Goal: Task Accomplishment & Management: Manage account settings

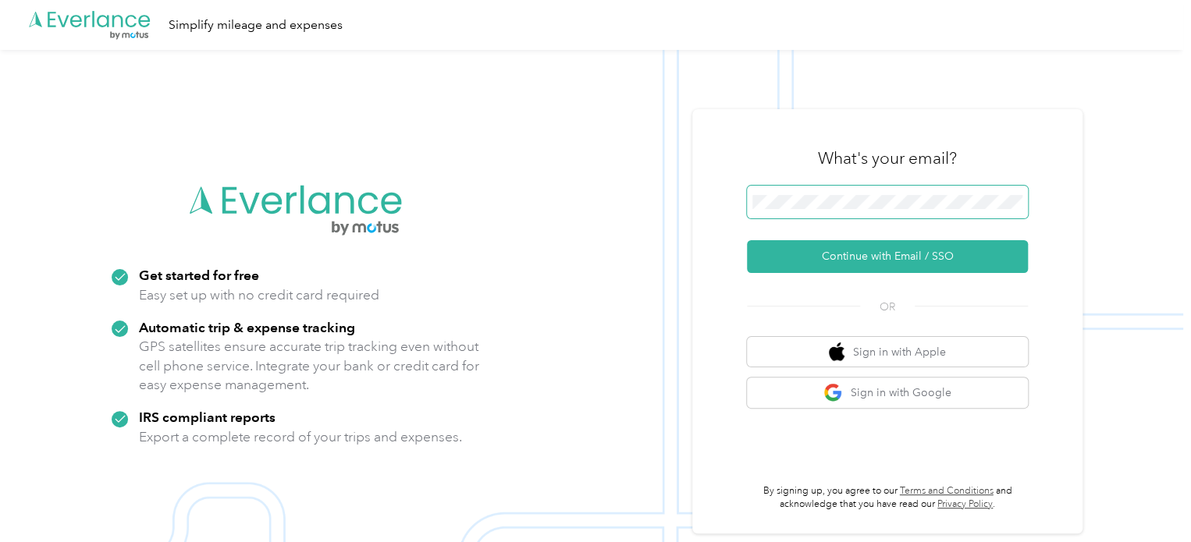
click at [799, 218] on span at bounding box center [887, 202] width 281 height 33
click at [799, 210] on span at bounding box center [887, 202] width 281 height 33
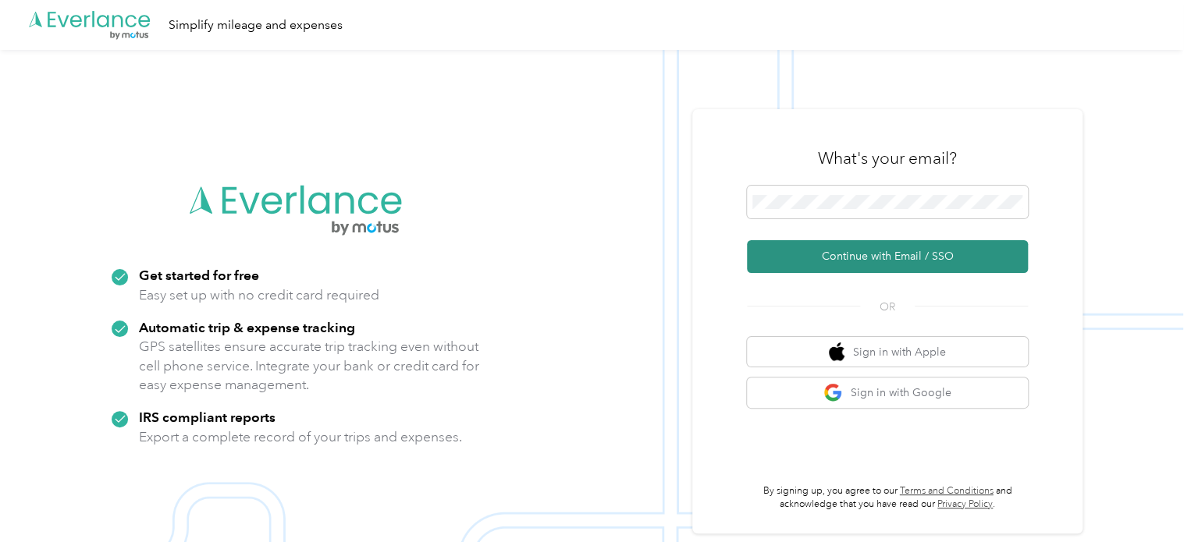
click at [870, 256] on button "Continue with Email / SSO" at bounding box center [887, 256] width 281 height 33
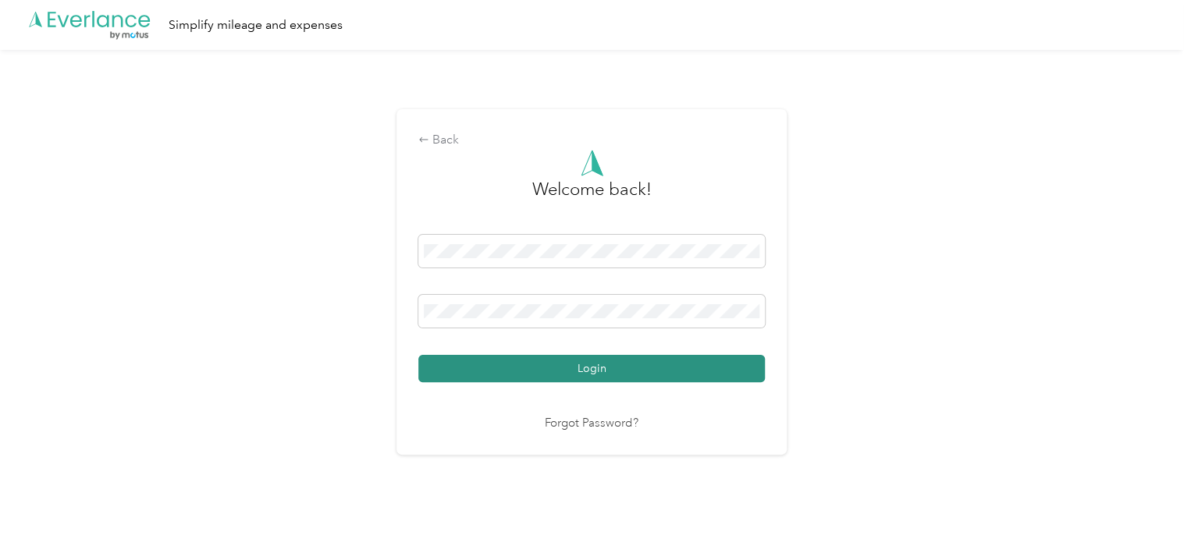
click at [508, 376] on button "Login" at bounding box center [591, 368] width 346 height 27
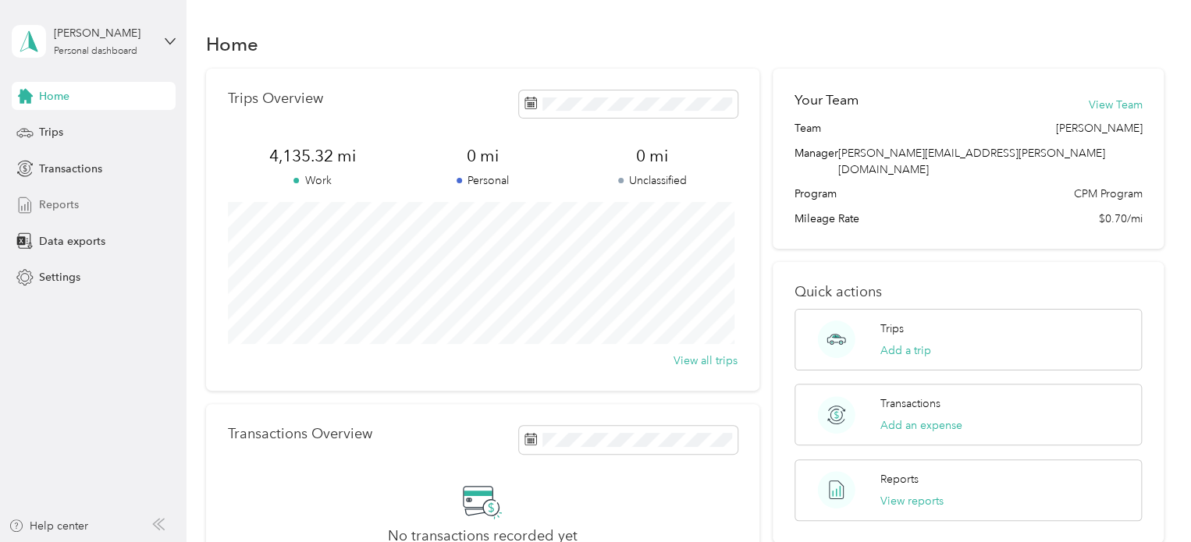
click at [103, 208] on div "Reports" at bounding box center [94, 205] width 164 height 28
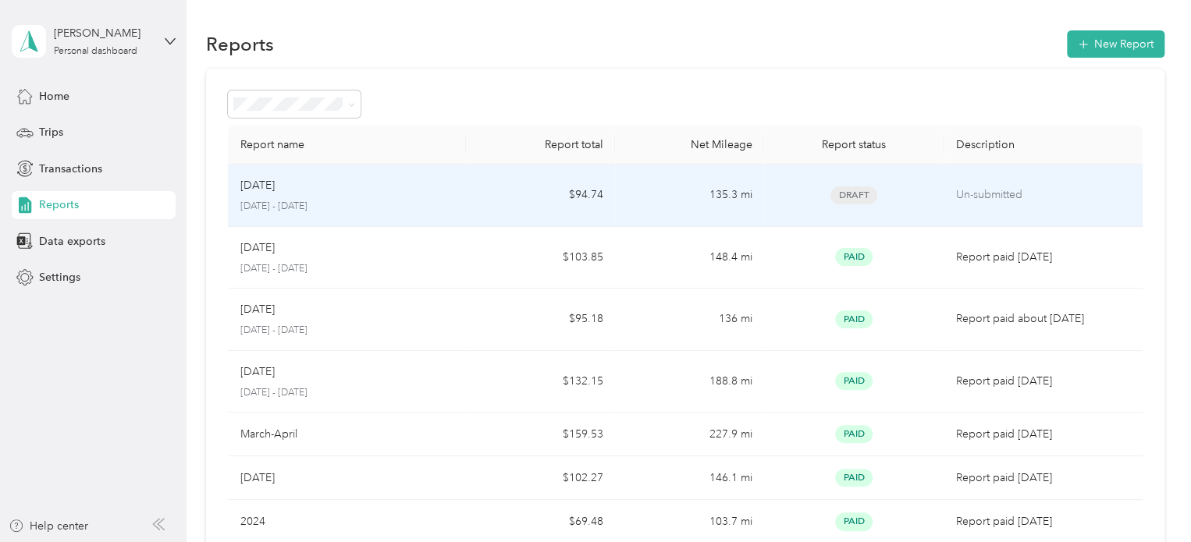
click at [666, 199] on td "135.3 mi" at bounding box center [689, 196] width 149 height 62
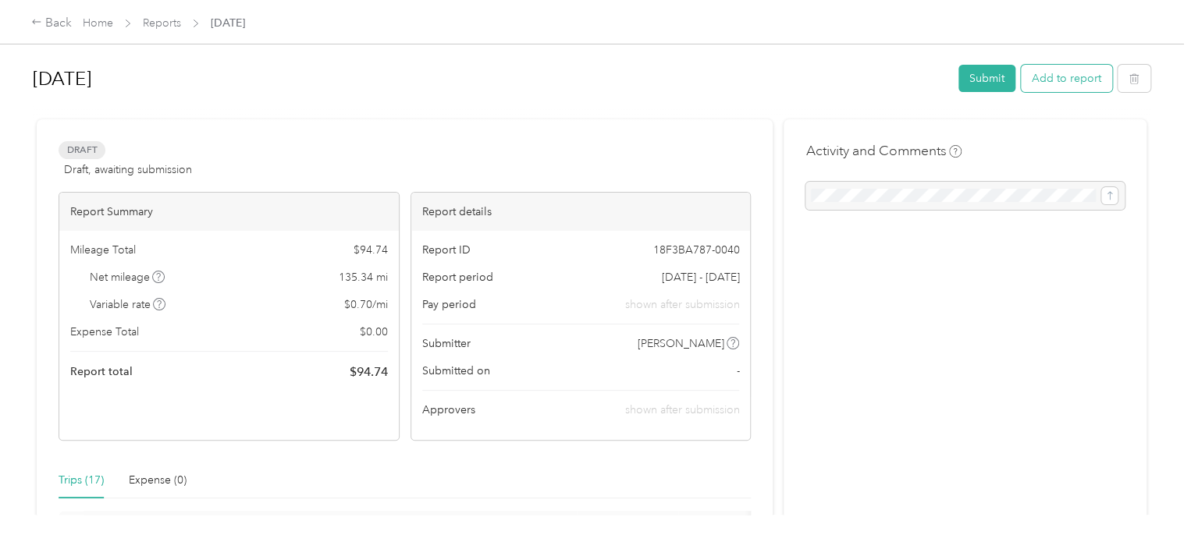
click at [1056, 87] on button "Add to report" at bounding box center [1065, 78] width 91 height 27
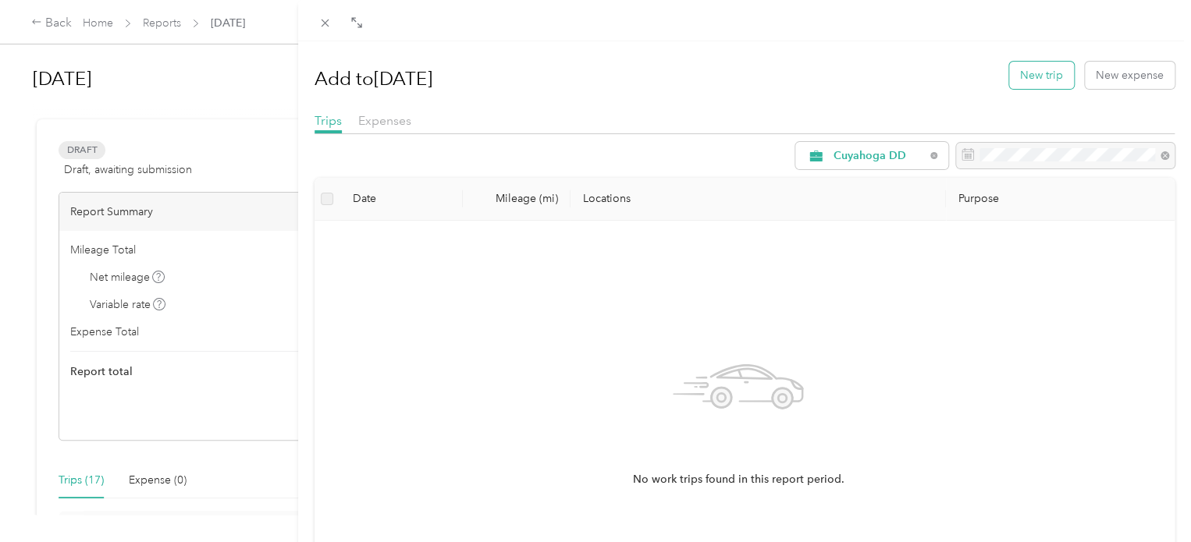
click at [1026, 81] on button "New trip" at bounding box center [1041, 75] width 65 height 27
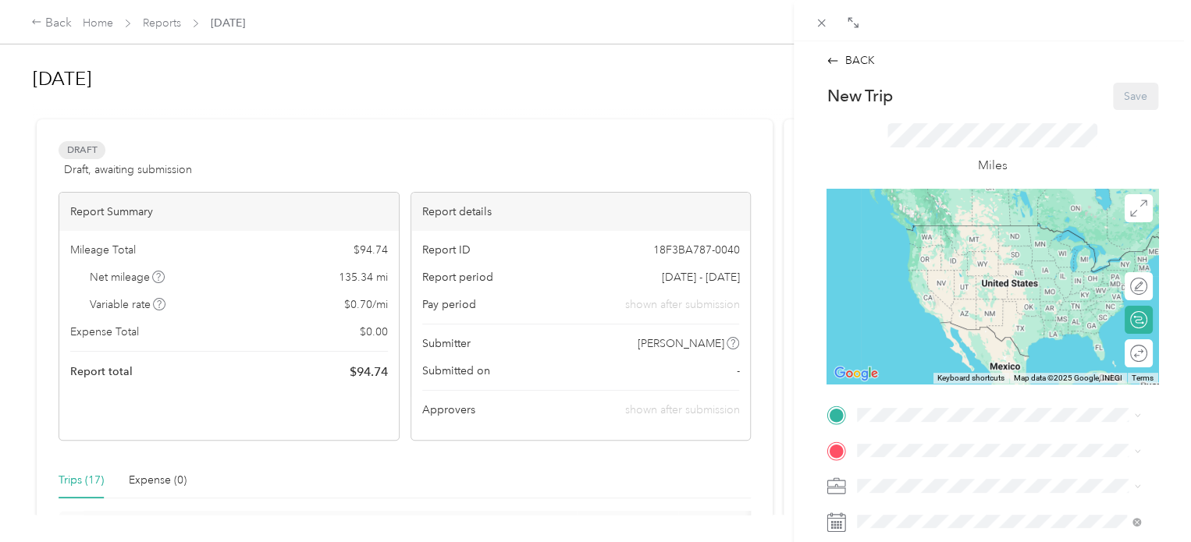
click at [925, 239] on div "Home [STREET_ADDRESS]" at bounding box center [935, 237] width 99 height 33
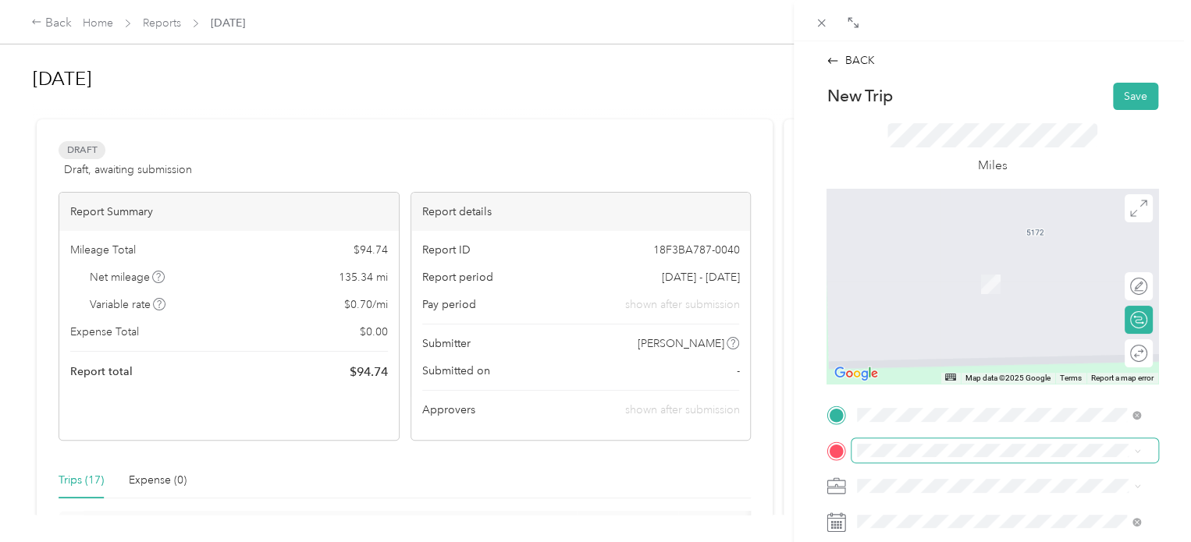
click at [872, 461] on span at bounding box center [1004, 450] width 307 height 25
click at [985, 292] on div "BCC [STREET_ADDRESS]" at bounding box center [935, 275] width 99 height 33
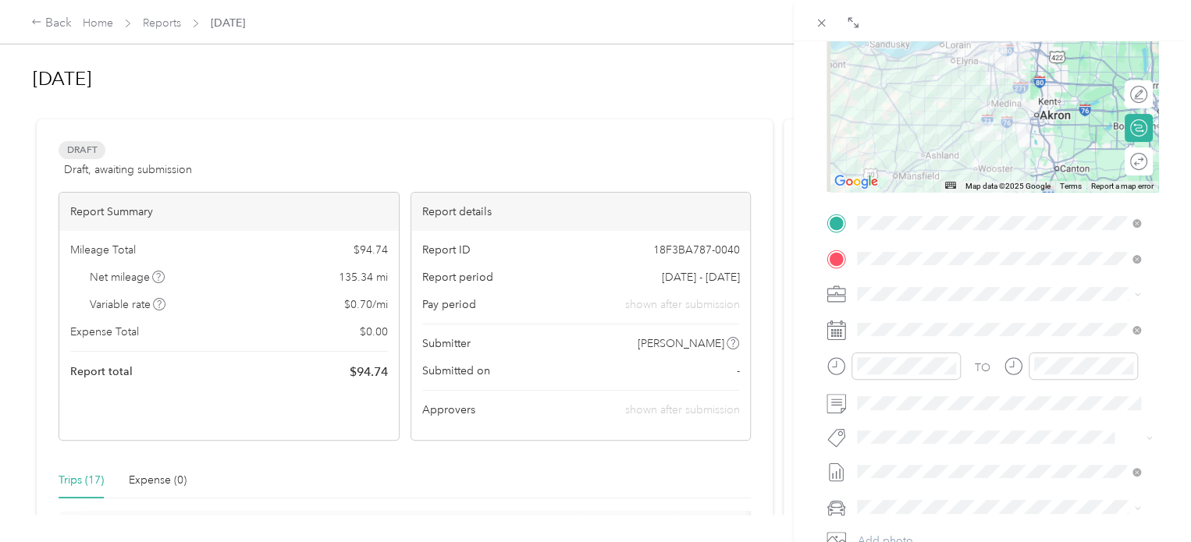
scroll to position [193, 0]
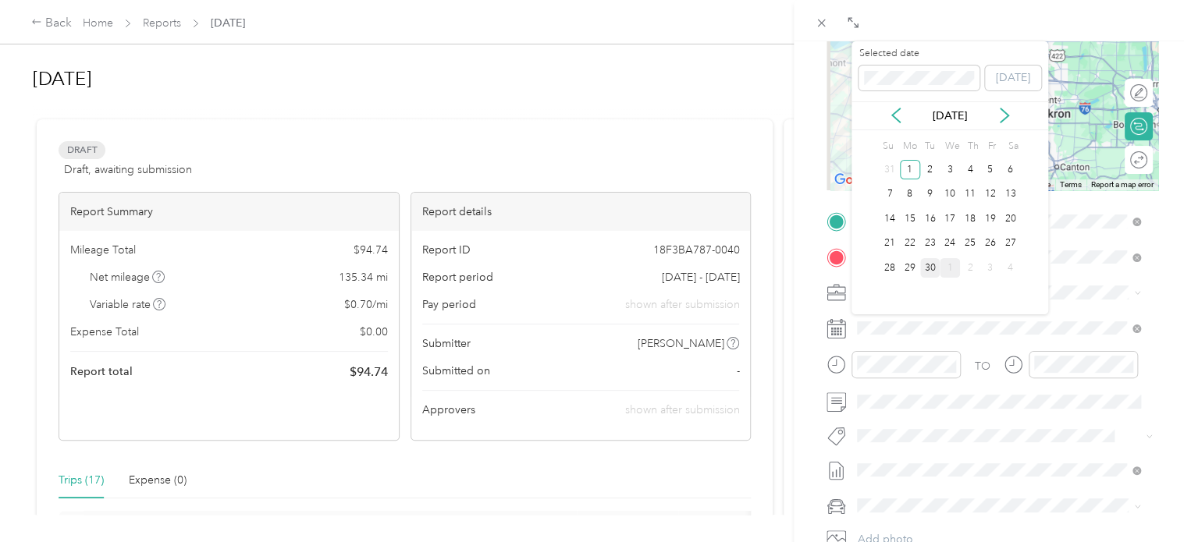
click at [927, 268] on div "30" at bounding box center [930, 268] width 20 height 20
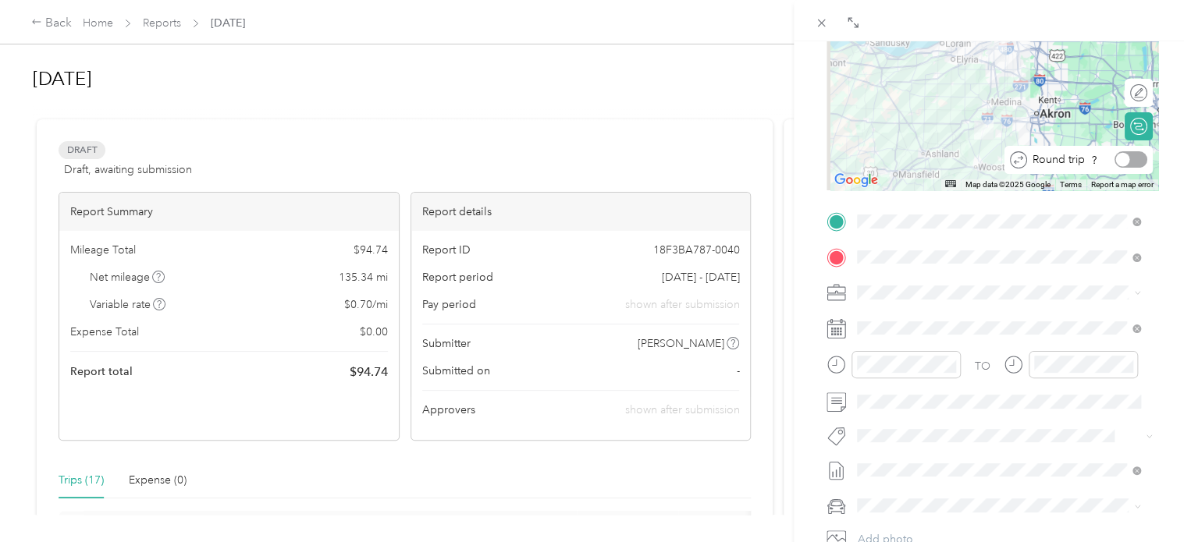
click at [1128, 166] on div at bounding box center [1130, 159] width 33 height 16
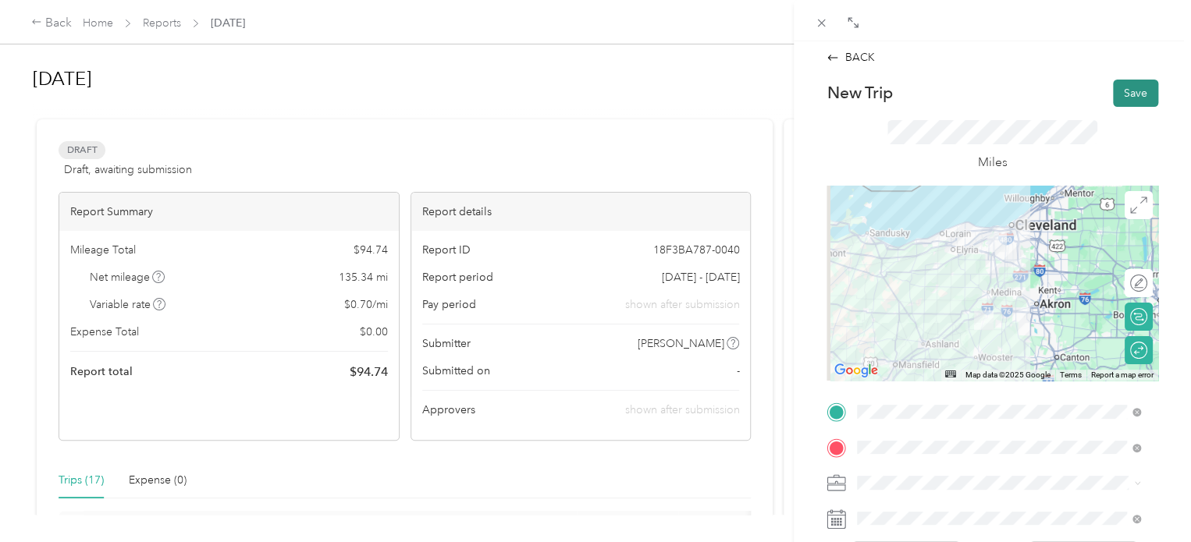
click at [1141, 105] on button "Save" at bounding box center [1135, 93] width 45 height 27
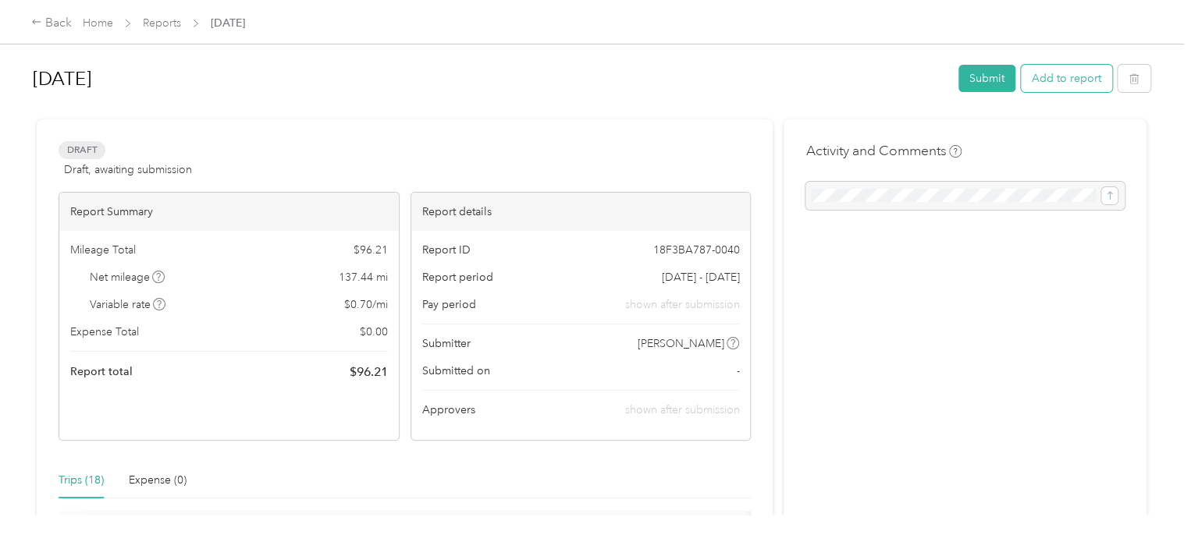
click at [1042, 90] on button "Add to report" at bounding box center [1065, 78] width 91 height 27
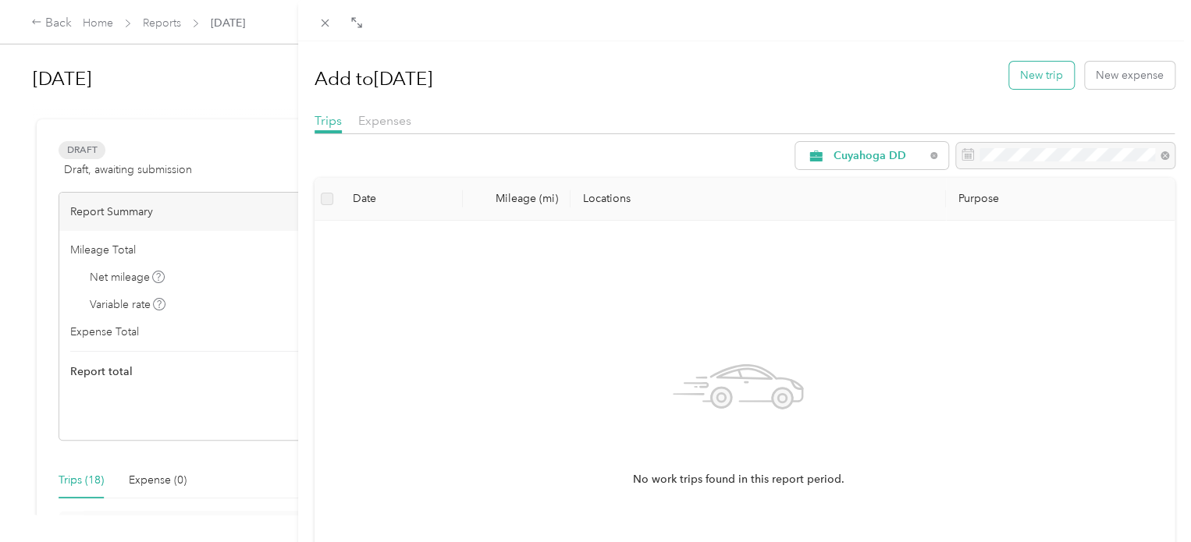
click at [1028, 73] on button "New trip" at bounding box center [1041, 75] width 65 height 27
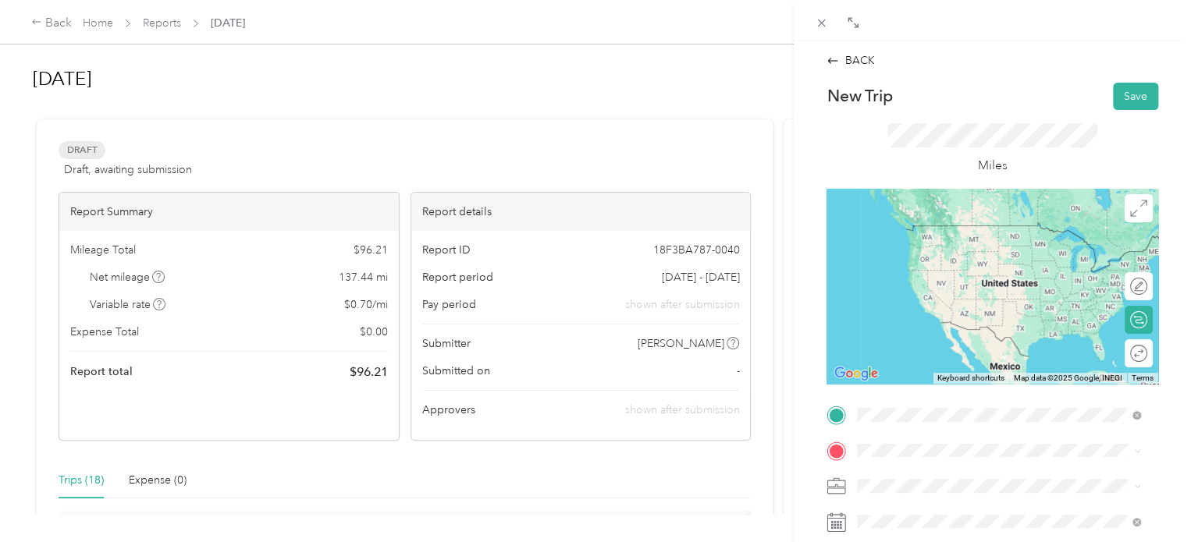
click at [942, 249] on div "BCC [STREET_ADDRESS]" at bounding box center [935, 240] width 99 height 33
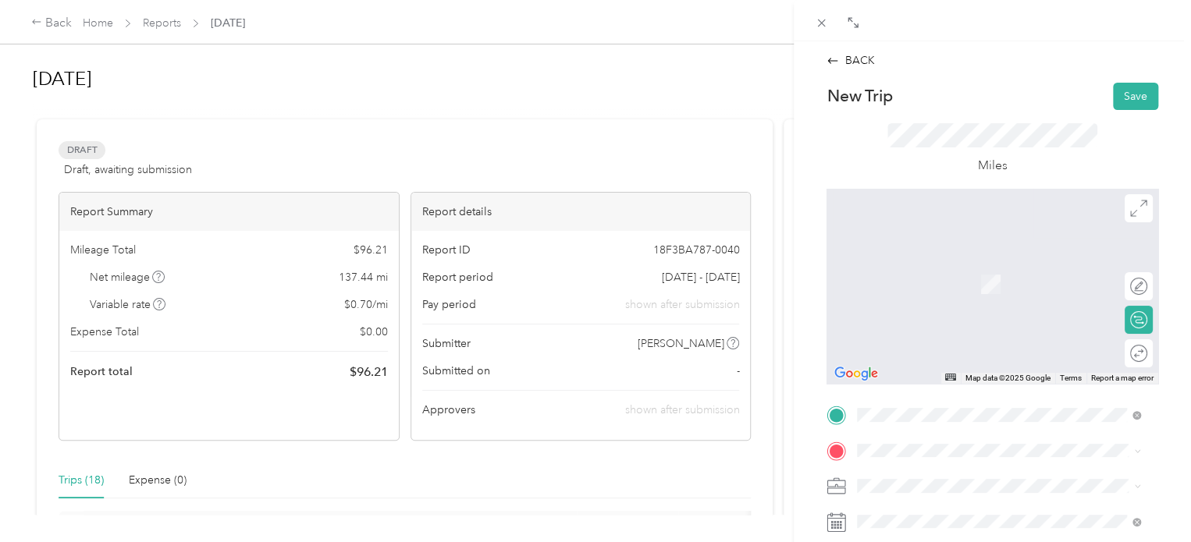
click at [936, 268] on span "[STREET_ADDRESS][US_STATE]" at bounding box center [964, 261] width 156 height 14
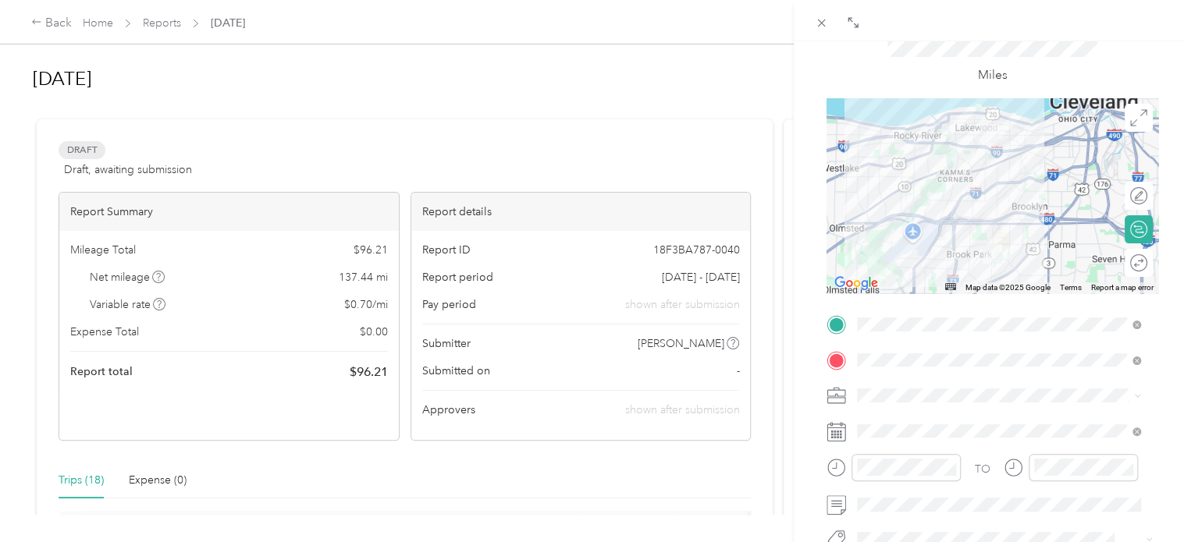
scroll to position [130, 0]
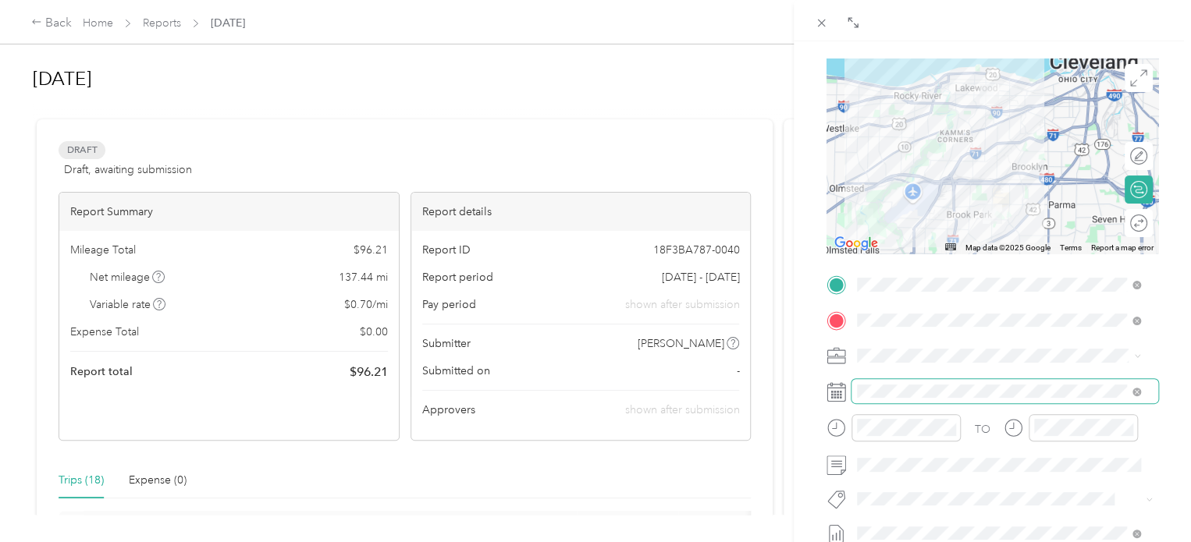
click at [893, 402] on span at bounding box center [1004, 391] width 307 height 25
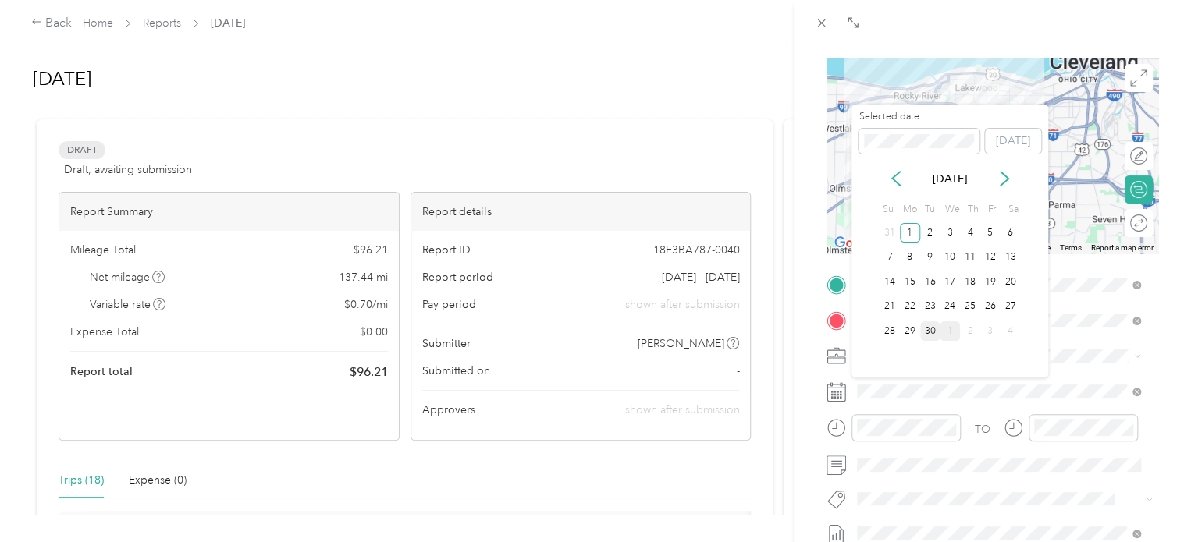
click at [923, 331] on div "30" at bounding box center [930, 331] width 20 height 20
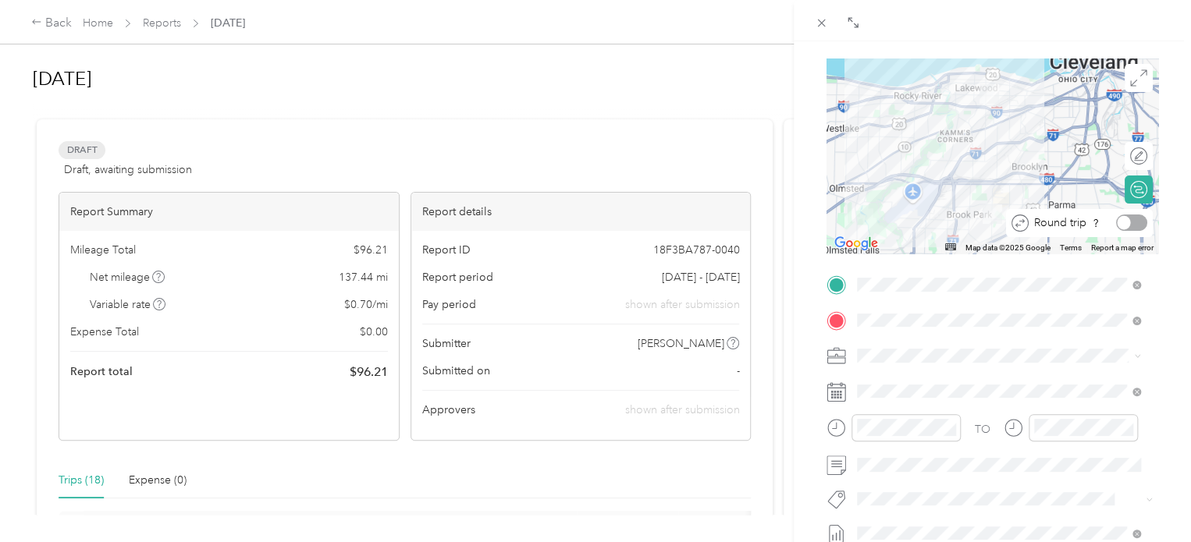
click at [1127, 211] on div "Round trip" at bounding box center [1079, 223] width 147 height 28
click at [1127, 229] on div at bounding box center [1130, 223] width 33 height 16
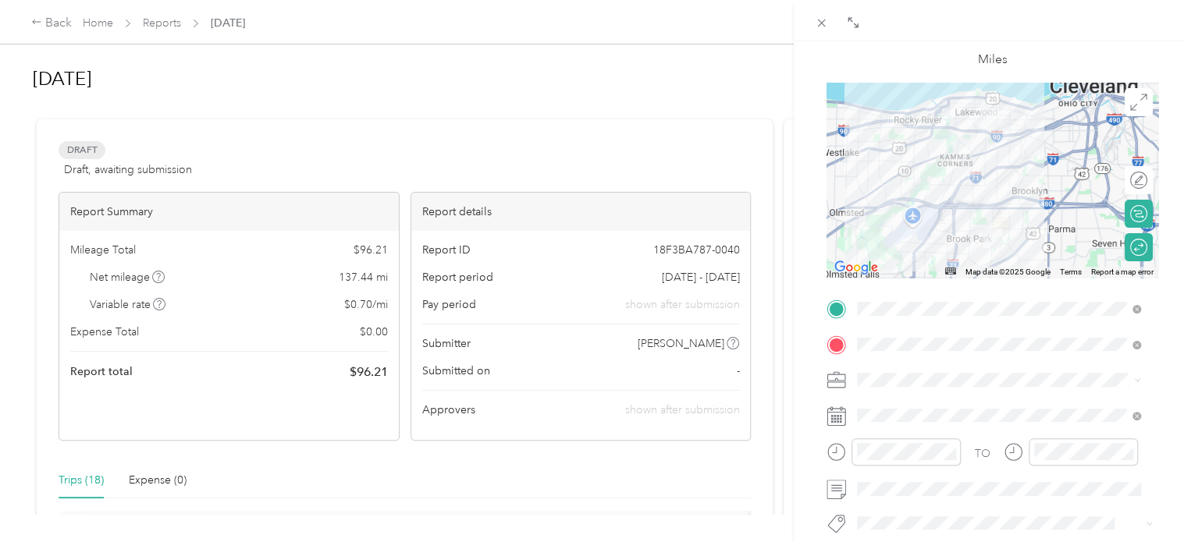
scroll to position [0, 0]
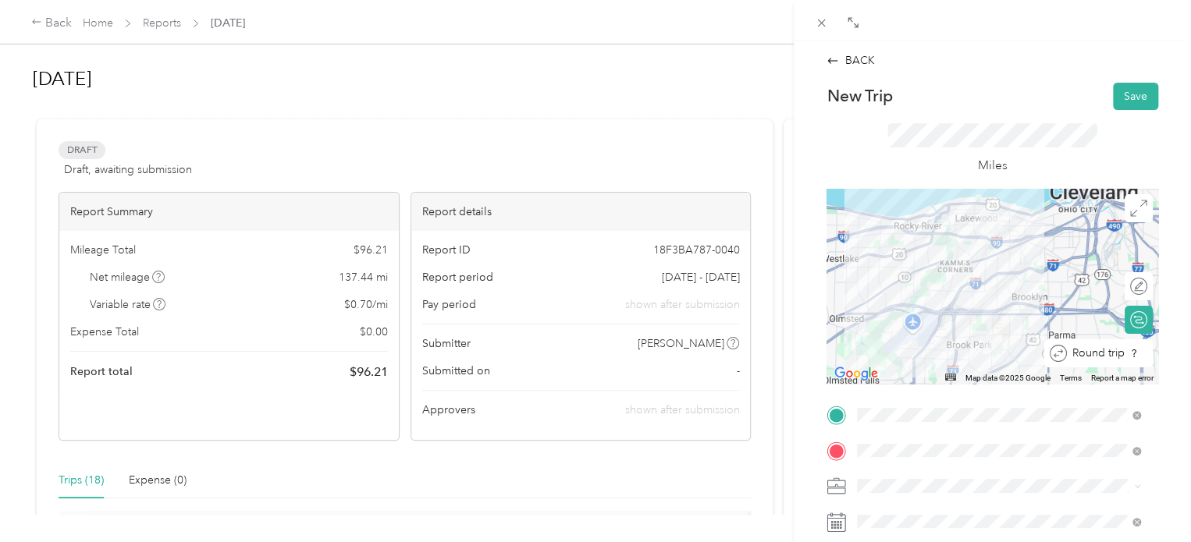
click at [1125, 358] on div "Round trip" at bounding box center [1107, 353] width 80 height 16
click at [1132, 358] on div at bounding box center [1139, 353] width 14 height 14
click at [1125, 358] on div at bounding box center [1130, 353] width 33 height 16
click at [988, 271] on div at bounding box center [992, 286] width 332 height 195
click at [1130, 91] on button "Save" at bounding box center [1135, 96] width 45 height 27
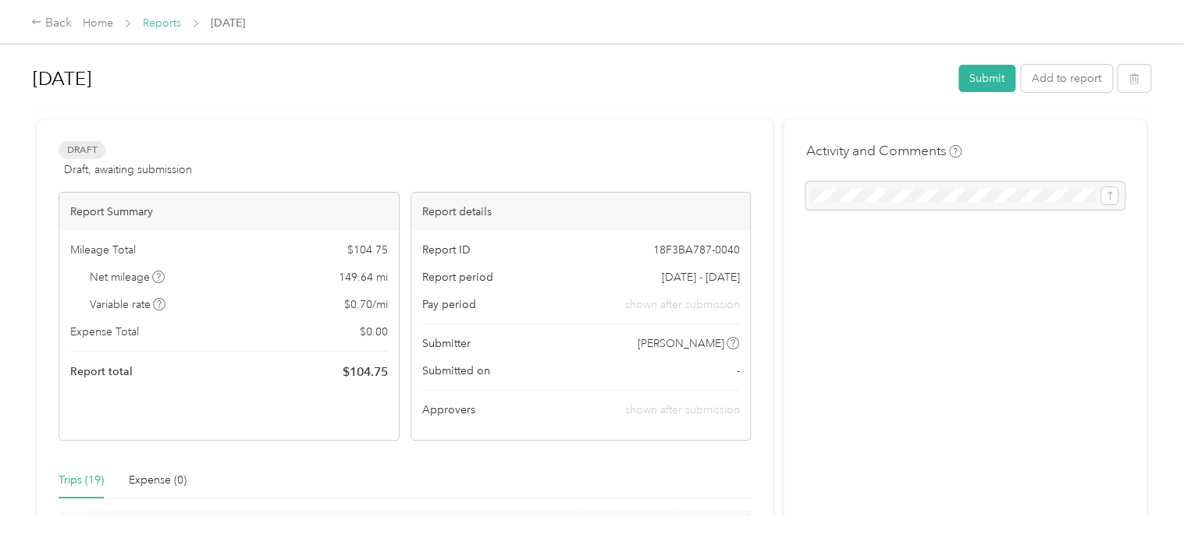
click at [165, 27] on link "Reports" at bounding box center [162, 22] width 38 height 13
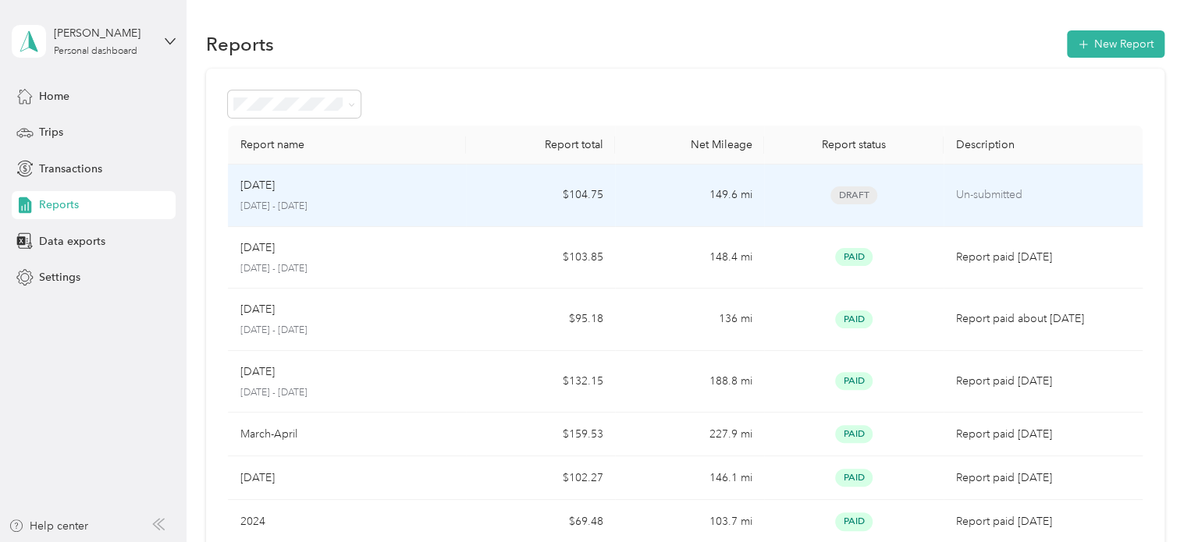
click at [308, 200] on p "[DATE] - [DATE]" at bounding box center [347, 207] width 214 height 14
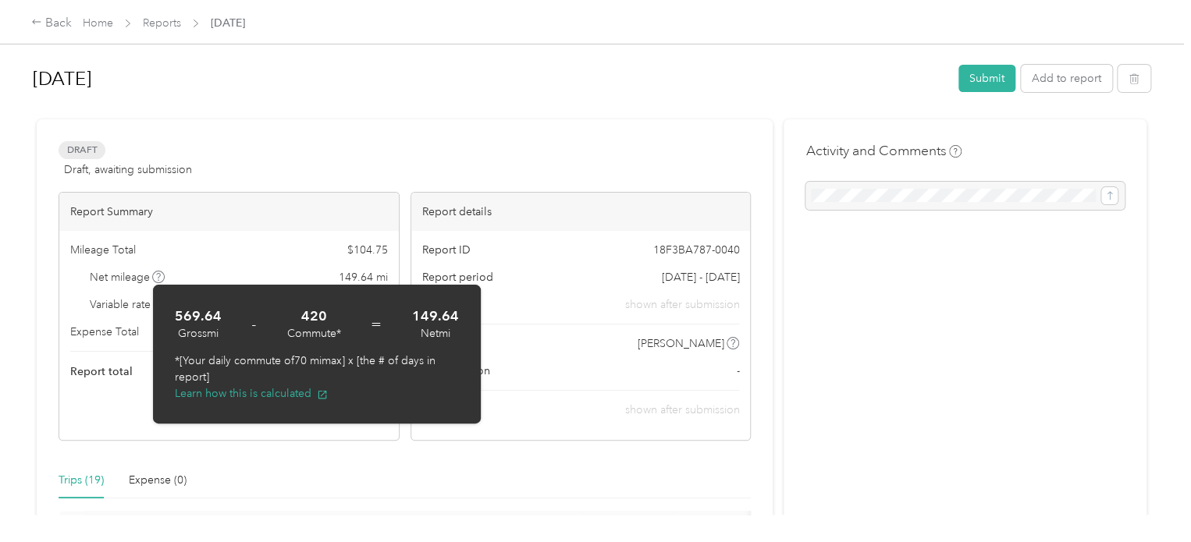
click at [162, 275] on span at bounding box center [158, 277] width 12 height 12
click at [555, 402] on div "Approvers shown after submission" at bounding box center [581, 410] width 318 height 16
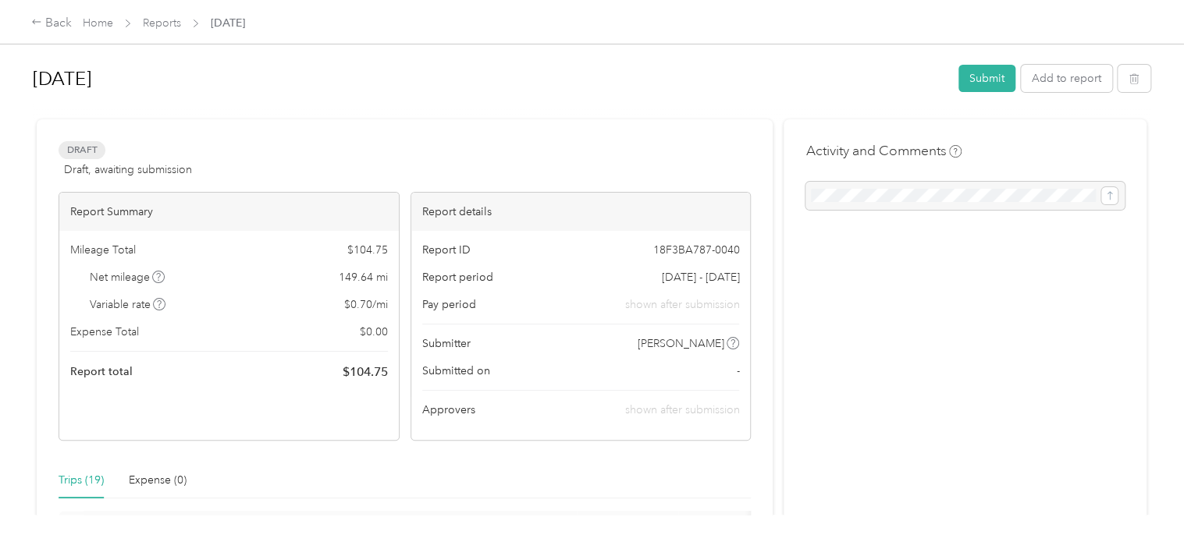
click at [167, 314] on div "Mileage Total $ 104.75 Net mileage 149.64 mi Variable rate $ 0.70 / mi Expense …" at bounding box center [228, 311] width 339 height 161
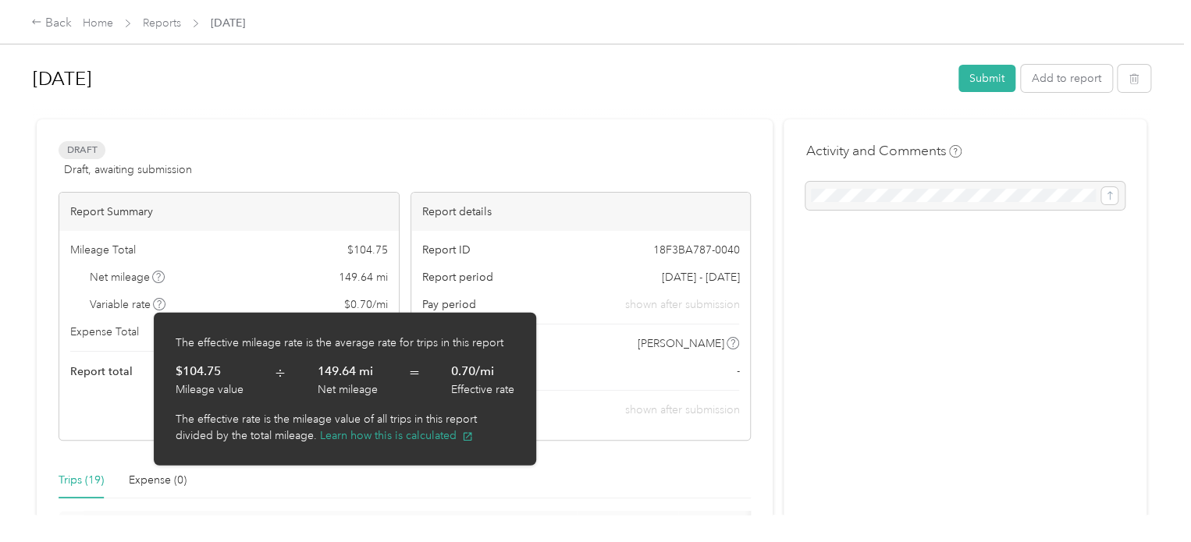
click at [154, 302] on span at bounding box center [159, 304] width 12 height 12
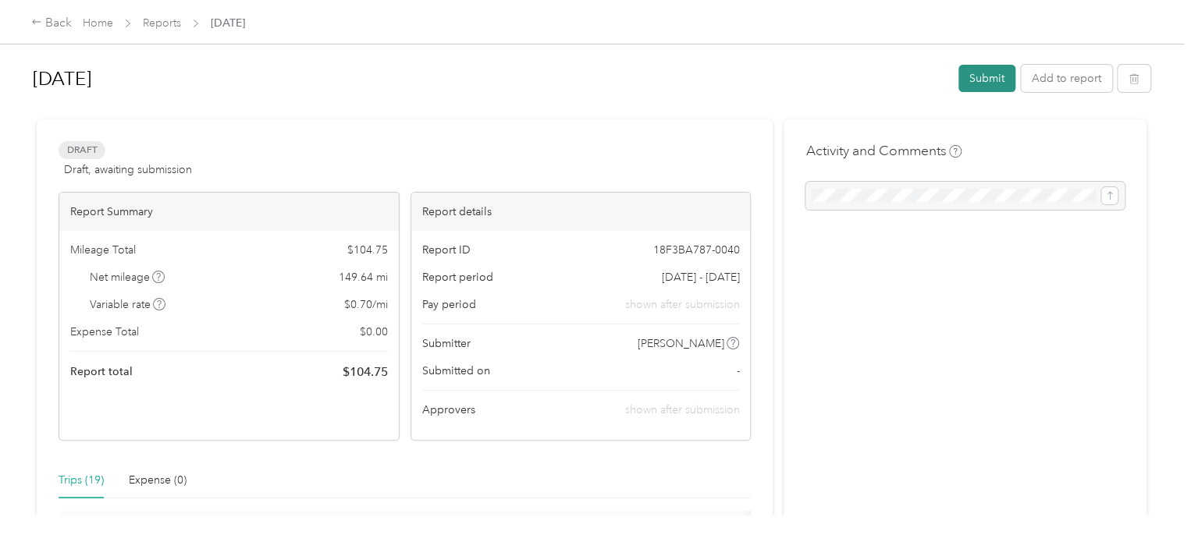
click at [988, 87] on button "Submit" at bounding box center [986, 78] width 57 height 27
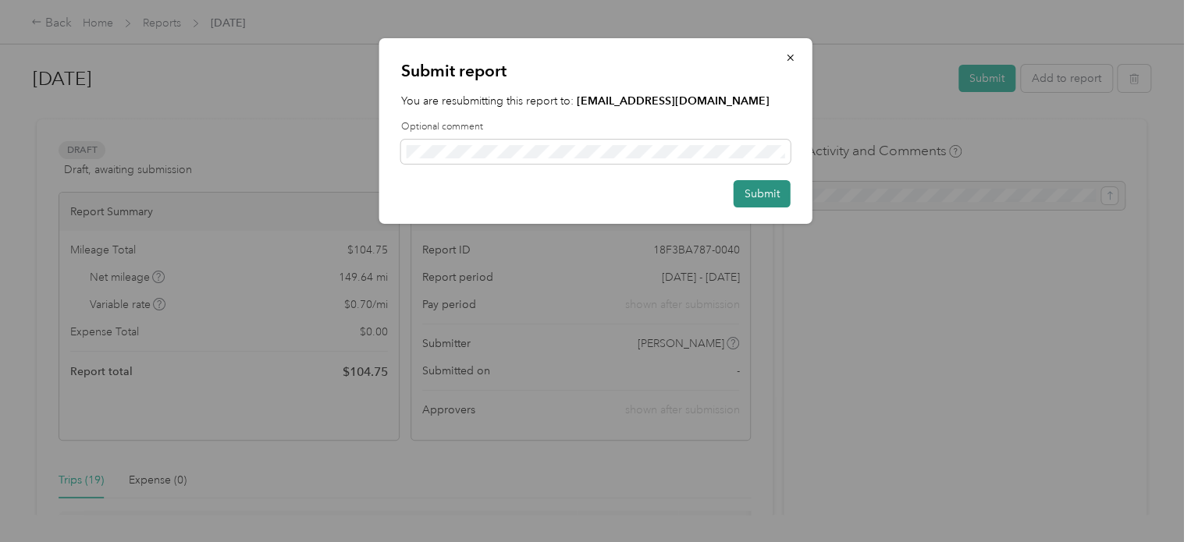
click at [765, 197] on button "Submit" at bounding box center [761, 193] width 57 height 27
